Goal: Task Accomplishment & Management: Use online tool/utility

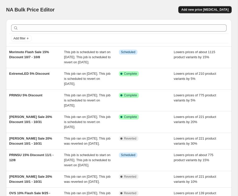
click at [213, 10] on span "Add new price [MEDICAL_DATA]" at bounding box center [205, 10] width 47 height 4
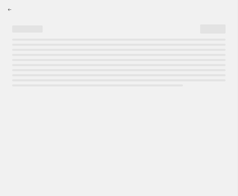
select select "percentage"
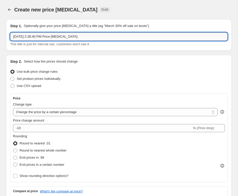
click at [68, 37] on input "[DATE] 2:28:40 PM Price [MEDICAL_DATA]" at bounding box center [119, 37] width 218 height 8
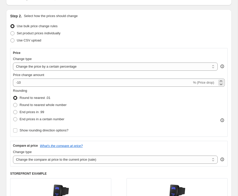
scroll to position [47, 0]
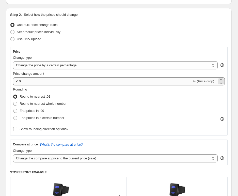
type input "Sherpa 20% Discount 11/1 - 12/1"
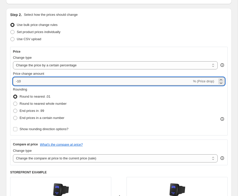
click at [171, 81] on input "-10" at bounding box center [102, 81] width 179 height 8
type input "-1"
type input "-20"
click at [41, 111] on span "End prices in .99" at bounding box center [32, 111] width 25 height 4
click at [13, 109] on input "End prices in .99" at bounding box center [13, 109] width 0 height 0
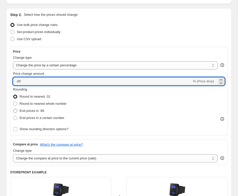
radio input "true"
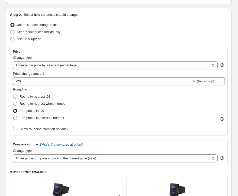
click at [52, 119] on span "End prices in a certain number" at bounding box center [42, 118] width 45 height 4
click at [13, 116] on input "End prices in a certain number" at bounding box center [13, 116] width 0 height 0
radio input "true"
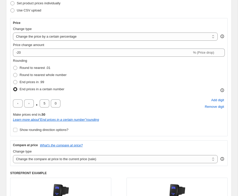
scroll to position [80, 0]
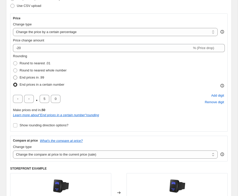
click at [33, 78] on span "End prices in .99" at bounding box center [32, 78] width 25 height 4
click at [13, 76] on input "End prices in .99" at bounding box center [13, 76] width 0 height 0
radio input "true"
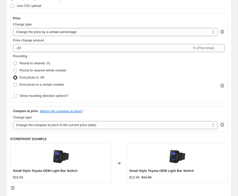
scroll to position [100, 0]
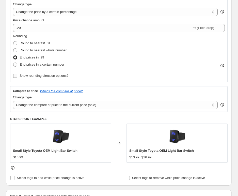
click at [54, 75] on span "Show rounding direction options?" at bounding box center [44, 76] width 49 height 4
click at [17, 75] on input "Show rounding direction options?" at bounding box center [15, 76] width 4 height 4
checkbox input "true"
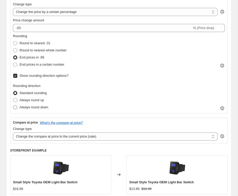
click at [40, 107] on span "Always round down" at bounding box center [34, 107] width 29 height 4
click at [13, 106] on input "Always round down" at bounding box center [13, 105] width 0 height 0
radio input "true"
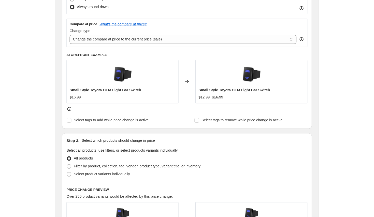
scroll to position [209, 0]
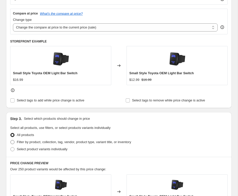
click at [56, 142] on span "Filter by product, collection, tag, vendor, product type, variant title, or inv…" at bounding box center [74, 142] width 114 height 4
click at [11, 140] on input "Filter by product, collection, tag, vendor, product type, variant title, or inv…" at bounding box center [10, 140] width 0 height 0
radio input "true"
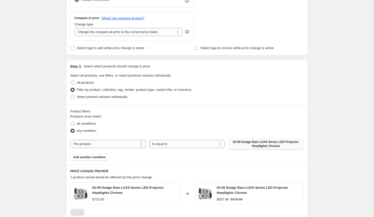
click at [238, 141] on span "02-05 Dodge Ram LUXX-Series LED Projector Headlights Chrome" at bounding box center [265, 144] width 69 height 8
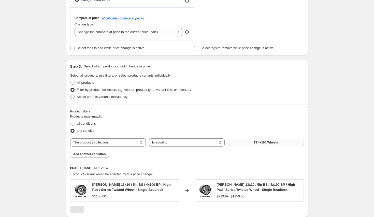
click at [238, 142] on span "13 4x100 Wheels" at bounding box center [266, 142] width 24 height 4
select select "vendor"
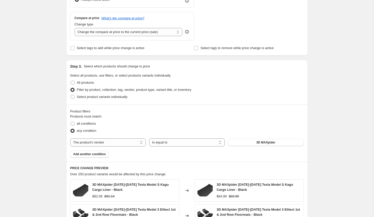
click at [238, 142] on button "3D MAXpider" at bounding box center [266, 142] width 76 height 7
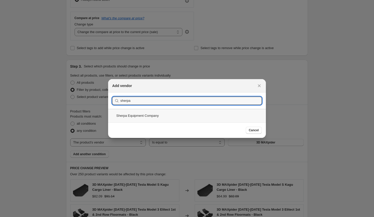
type input "sherpa"
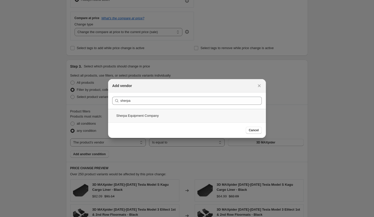
click at [148, 117] on div "Sherpa Equipment Company" at bounding box center [187, 115] width 158 height 13
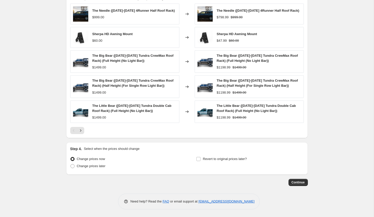
scroll to position [385, 0]
click at [103, 166] on span "Change prices later" at bounding box center [91, 166] width 29 height 4
click at [71, 164] on input "Change prices later" at bounding box center [70, 164] width 0 height 0
radio input "true"
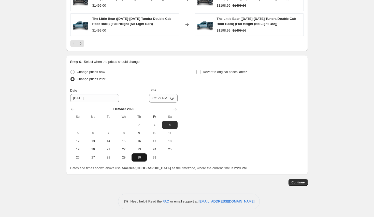
scroll to position [473, 0]
click at [154, 159] on span "31" at bounding box center [154, 157] width 11 height 4
type input "[DATE]"
click at [159, 97] on input "14:29" at bounding box center [163, 98] width 28 height 9
type input "00:00"
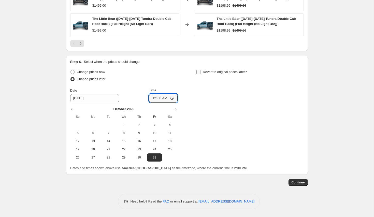
click at [232, 72] on span "Revert to original prices later?" at bounding box center [225, 72] width 44 height 4
click at [200, 72] on input "Revert to original prices later?" at bounding box center [198, 72] width 4 height 4
checkbox input "true"
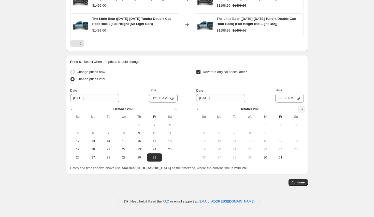
click at [238, 109] on icon "Show next month, November 2025" at bounding box center [300, 109] width 3 height 3
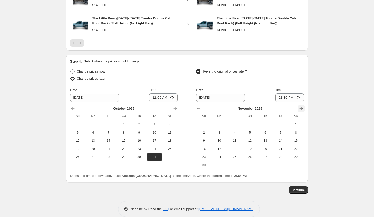
click at [238, 109] on icon "Show next month, December 2025" at bounding box center [300, 108] width 3 height 3
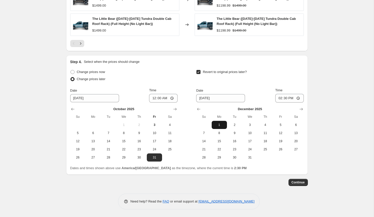
click at [217, 123] on span "1" at bounding box center [219, 125] width 11 height 4
type input "[DATE]"
click at [238, 97] on input "14:30" at bounding box center [289, 98] width 28 height 9
type input "23:59"
click at [238, 183] on span "Continue" at bounding box center [297, 182] width 13 height 4
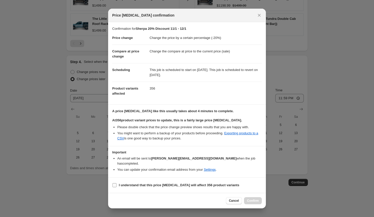
click at [204, 185] on label "I understand that this price [MEDICAL_DATA] will affect 356 product variants" at bounding box center [175, 185] width 127 height 7
click at [116, 185] on input "I understand that this price [MEDICAL_DATA] will affect 356 product variants" at bounding box center [114, 185] width 4 height 4
checkbox input "true"
click at [238, 196] on button "Confirm" at bounding box center [253, 200] width 18 height 7
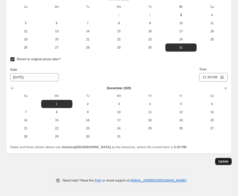
scroll to position [753, 0]
click at [226, 163] on span "Update" at bounding box center [223, 161] width 10 height 4
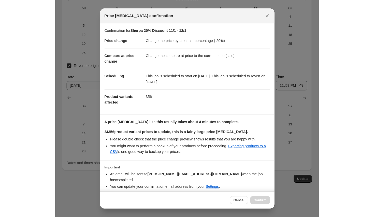
scroll to position [504, 0]
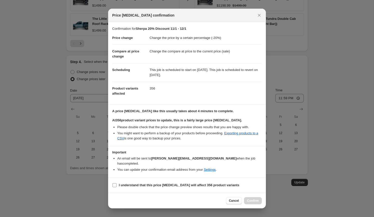
click at [205, 183] on b "I understand that this price [MEDICAL_DATA] will affect 356 product variants" at bounding box center [179, 185] width 120 height 4
click at [116, 183] on input "I understand that this price [MEDICAL_DATA] will affect 356 product variants" at bounding box center [114, 185] width 4 height 4
checkbox input "true"
click at [238, 196] on span "Confirm" at bounding box center [253, 201] width 12 height 4
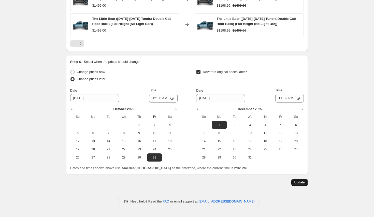
click at [238, 182] on span "Update" at bounding box center [299, 182] width 10 height 4
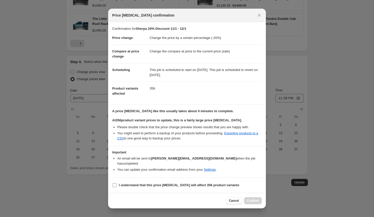
click at [209, 183] on b "I understand that this price [MEDICAL_DATA] will affect 356 product variants" at bounding box center [179, 185] width 120 height 4
click at [116, 183] on input "I understand that this price [MEDICAL_DATA] will affect 356 product variants" at bounding box center [114, 185] width 4 height 4
checkbox input "true"
click at [238, 196] on span "Confirm" at bounding box center [253, 201] width 12 height 4
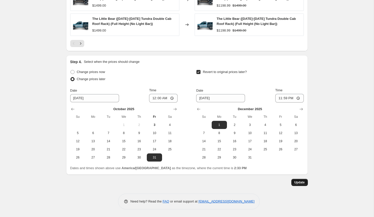
click at [238, 180] on button "Update" at bounding box center [299, 182] width 17 height 7
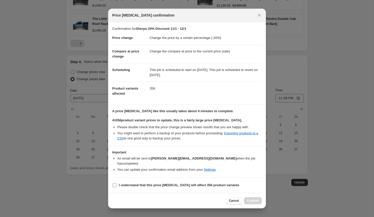
click at [178, 185] on span "I understand that this price [MEDICAL_DATA] will affect 356 product variants" at bounding box center [179, 185] width 120 height 5
click at [116, 185] on input "I understand that this price [MEDICAL_DATA] will affect 356 product variants" at bounding box center [114, 185] width 4 height 4
checkbox input "true"
click at [238, 196] on span "Confirm" at bounding box center [253, 201] width 12 height 4
